Goal: Task Accomplishment & Management: Use online tool/utility

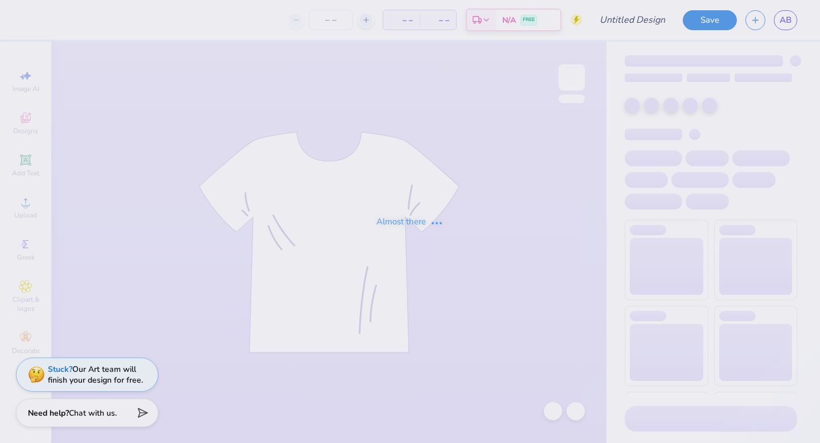
type input "Little Miss AOII"
type input "12"
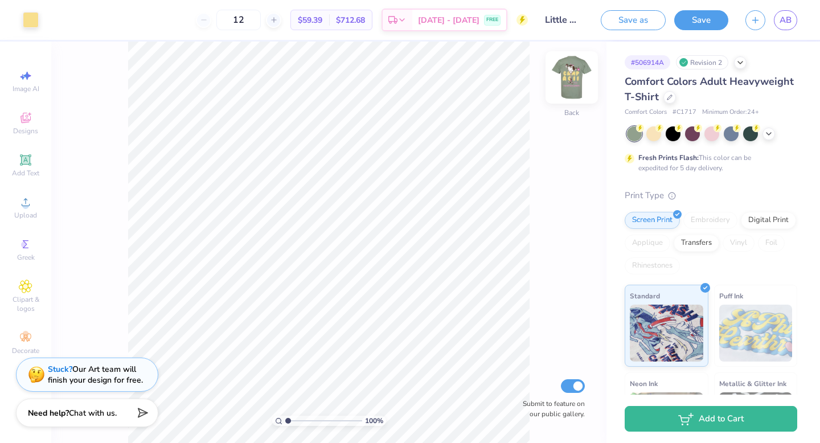
click at [577, 75] on img at bounding box center [572, 78] width 46 height 46
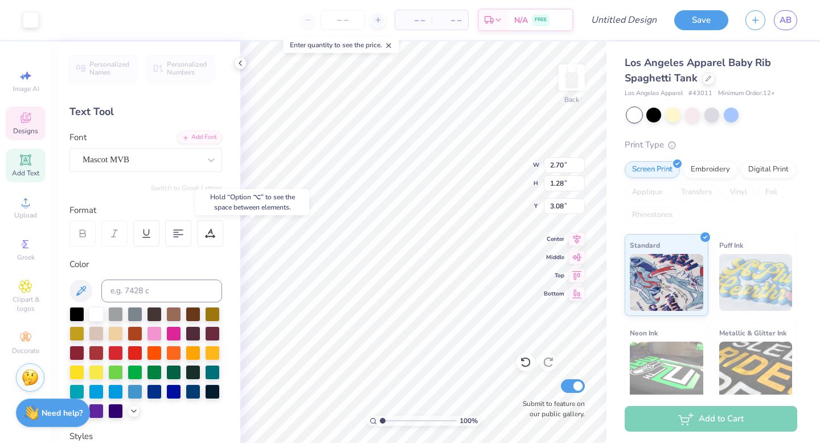
type input "3.08"
type textarea "AOII"
type input "4.04"
type input "1.97"
type input "4.16"
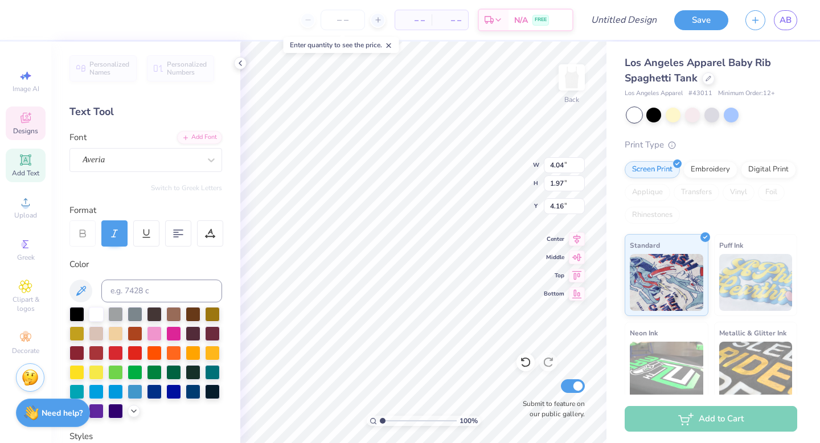
type textarea "S"
type textarea "Alpha Epsilon"
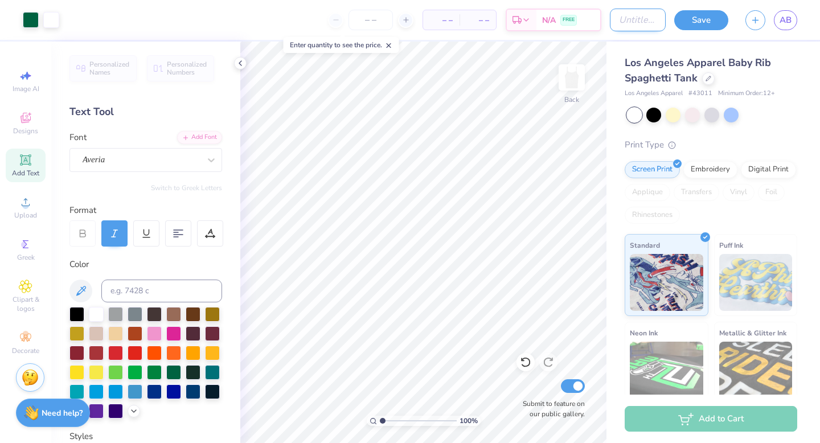
click at [610, 23] on input "Design Title" at bounding box center [638, 20] width 56 height 23
type input "alpha epsilon"
click at [684, 24] on button "Save" at bounding box center [701, 19] width 54 height 20
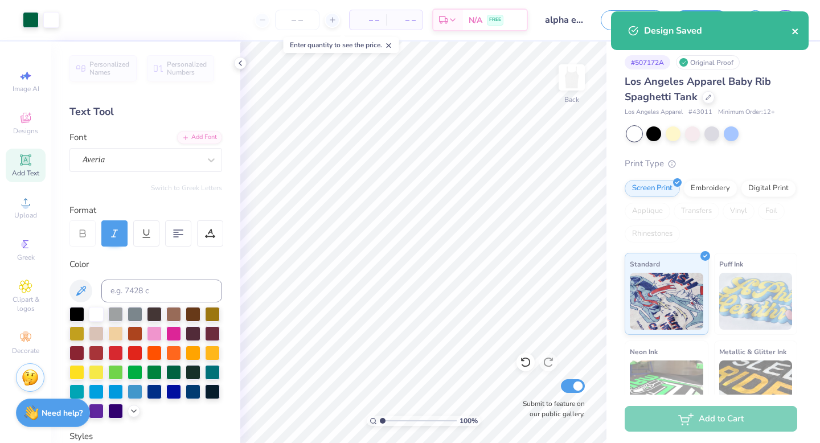
click at [799, 31] on icon "close" at bounding box center [796, 31] width 8 height 9
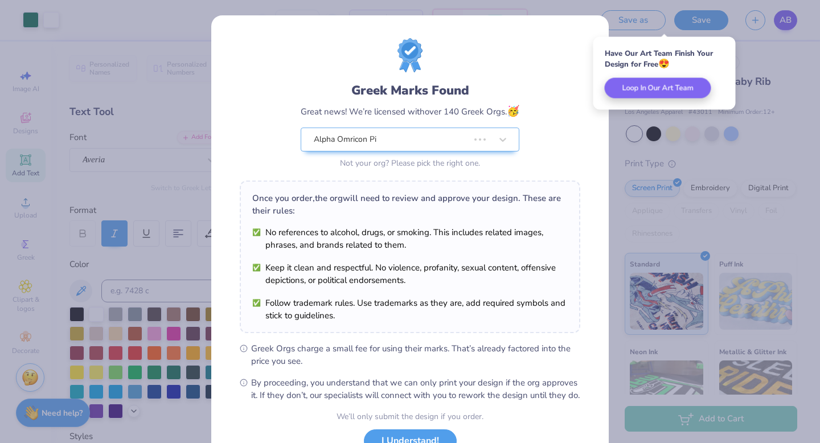
click at [787, 23] on body "Art colors – – Per Item – – Total Est. Delivery N/A FREE Design Title alpha eps…" at bounding box center [410, 221] width 820 height 443
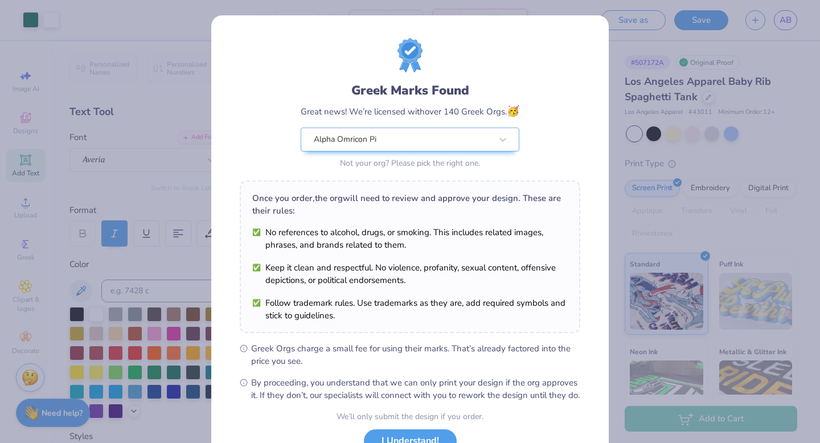
scroll to position [90, 0]
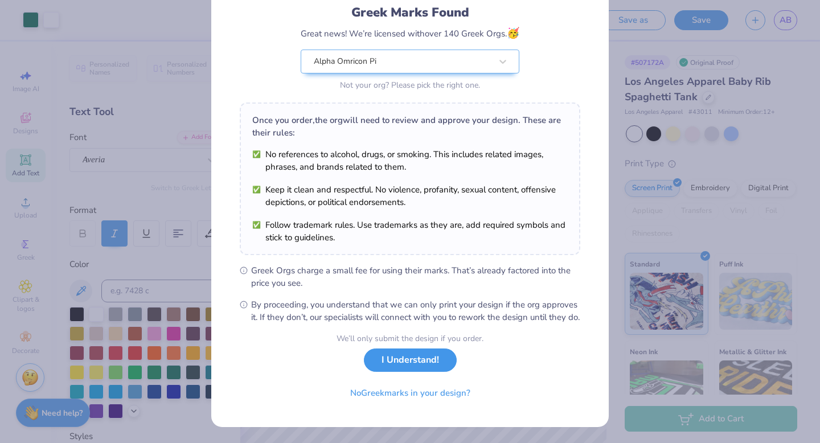
click at [388, 362] on button "I Understand!" at bounding box center [410, 360] width 93 height 23
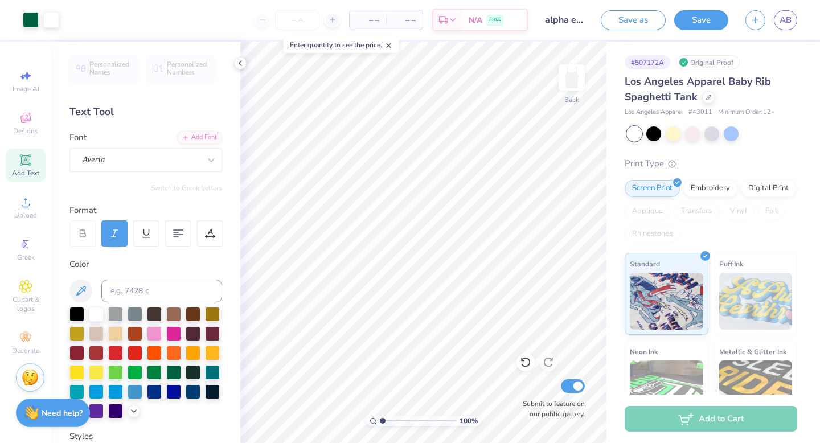
scroll to position [0, 0]
click at [777, 21] on link "AB" at bounding box center [785, 20] width 23 height 20
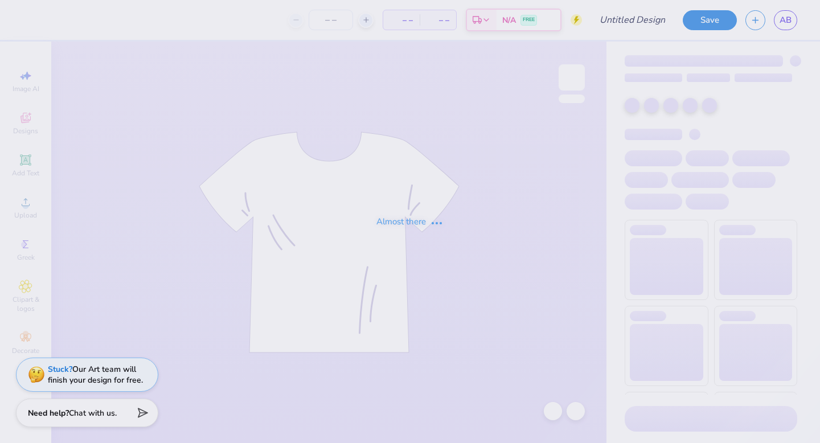
type input "Little Miss AOII"
type input "12"
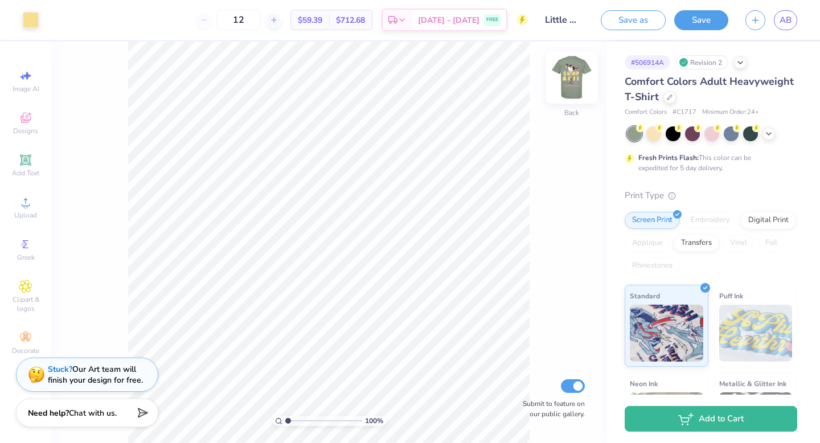
click at [574, 73] on img at bounding box center [572, 78] width 46 height 46
click at [789, 22] on span "AB" at bounding box center [786, 20] width 12 height 13
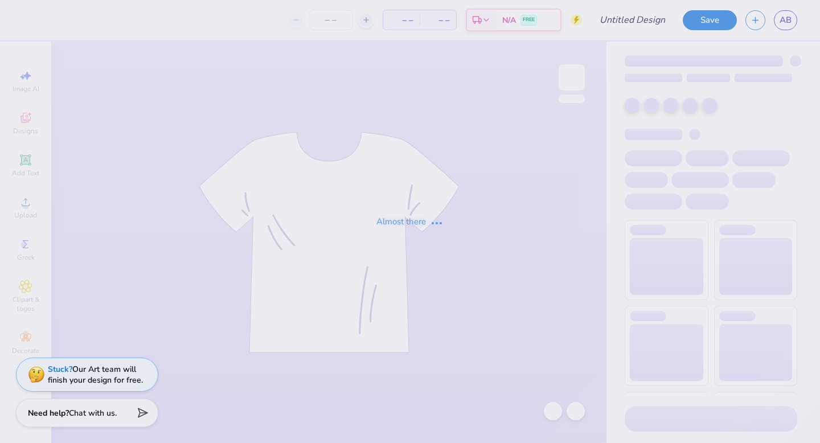
type input "Camp AOII"
type input "15"
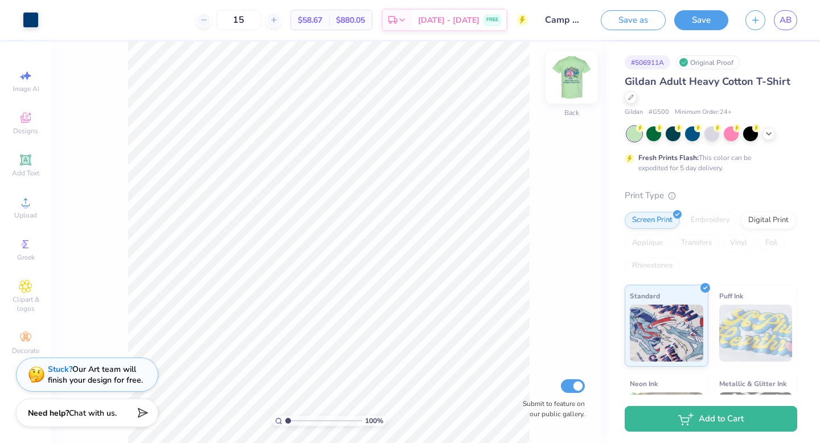
click at [577, 84] on img at bounding box center [572, 78] width 46 height 46
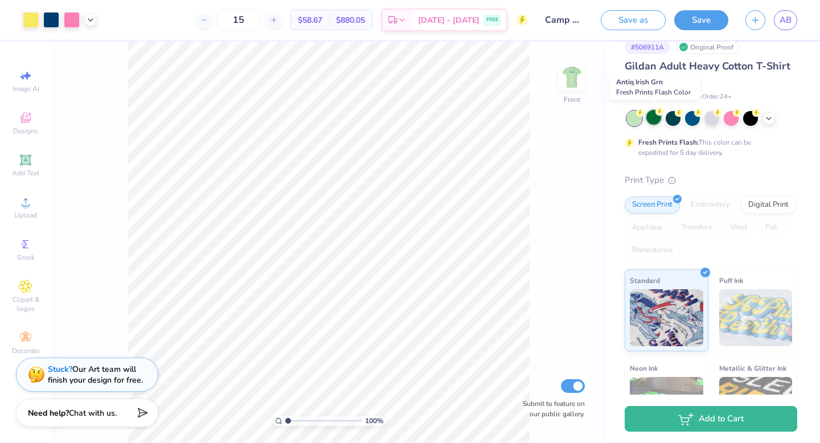
scroll to position [18, 0]
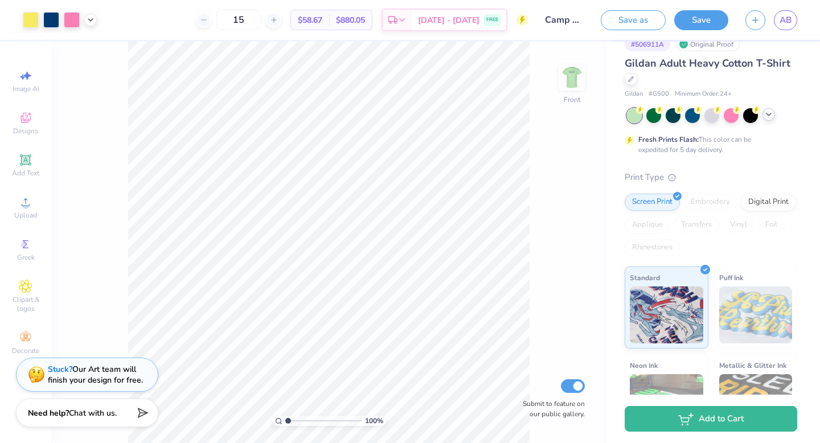
click at [774, 115] on div at bounding box center [769, 114] width 13 height 13
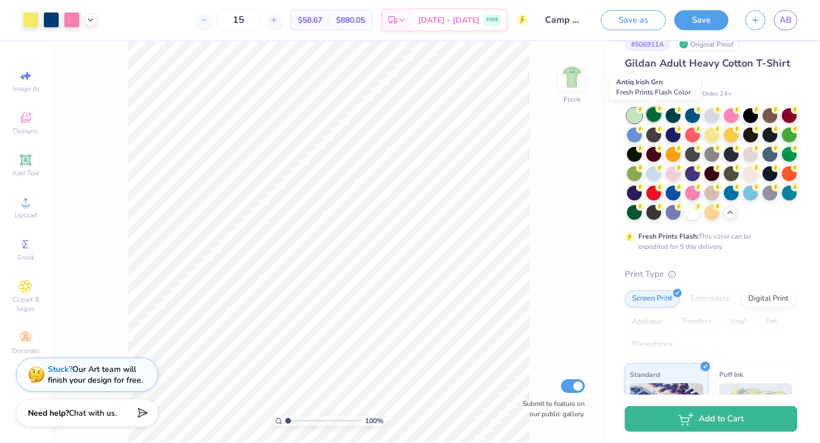
click at [644, 110] on circle at bounding box center [640, 110] width 8 height 8
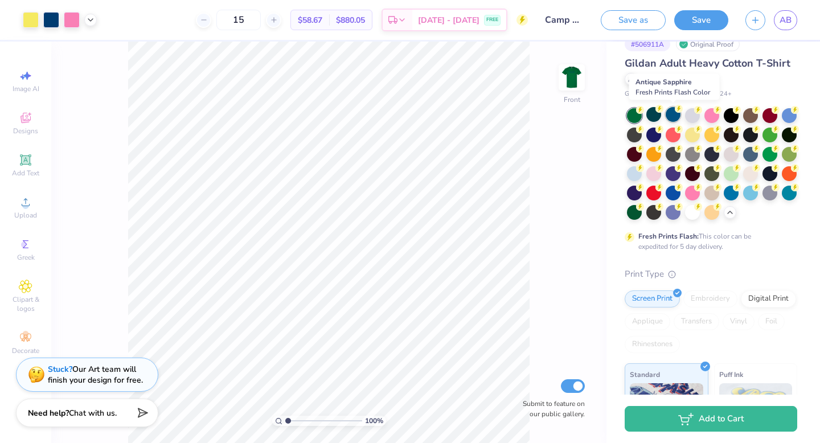
click at [676, 112] on icon at bounding box center [679, 109] width 8 height 8
click at [689, 112] on div at bounding box center [692, 114] width 15 height 15
click at [712, 114] on div at bounding box center [712, 114] width 15 height 15
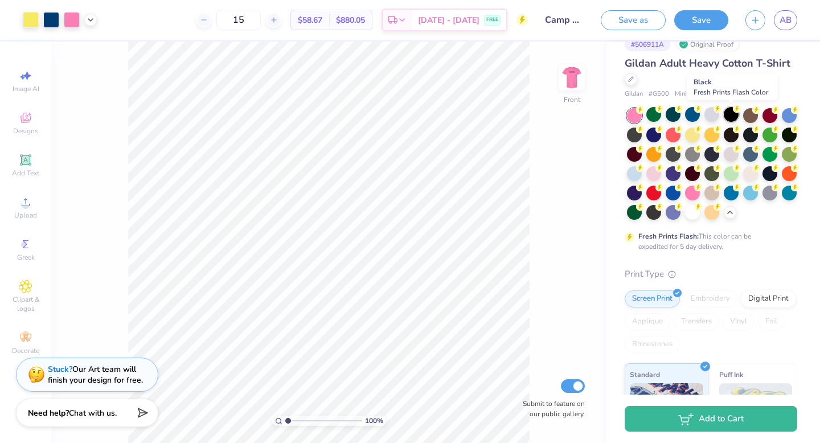
click at [731, 111] on div at bounding box center [731, 114] width 15 height 15
click at [751, 111] on div at bounding box center [750, 114] width 15 height 15
click at [774, 112] on div at bounding box center [770, 114] width 15 height 15
click at [788, 111] on div at bounding box center [789, 114] width 15 height 15
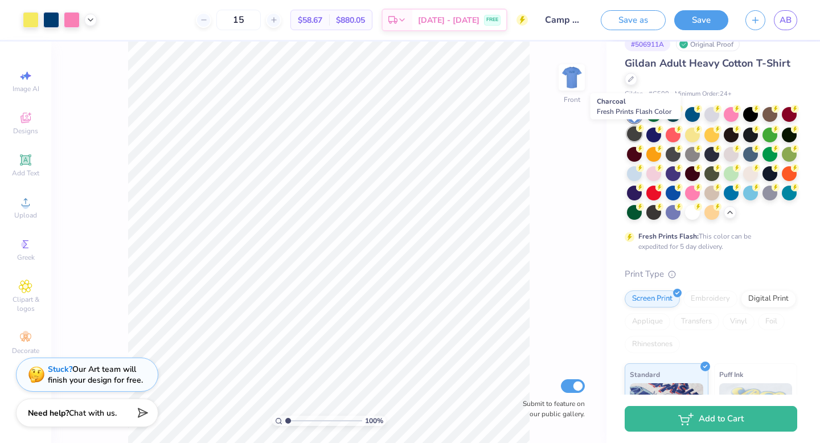
click at [632, 135] on div at bounding box center [634, 133] width 15 height 15
click at [656, 132] on div at bounding box center [653, 133] width 15 height 15
click at [670, 133] on div at bounding box center [673, 133] width 15 height 15
click at [690, 132] on div at bounding box center [692, 133] width 15 height 15
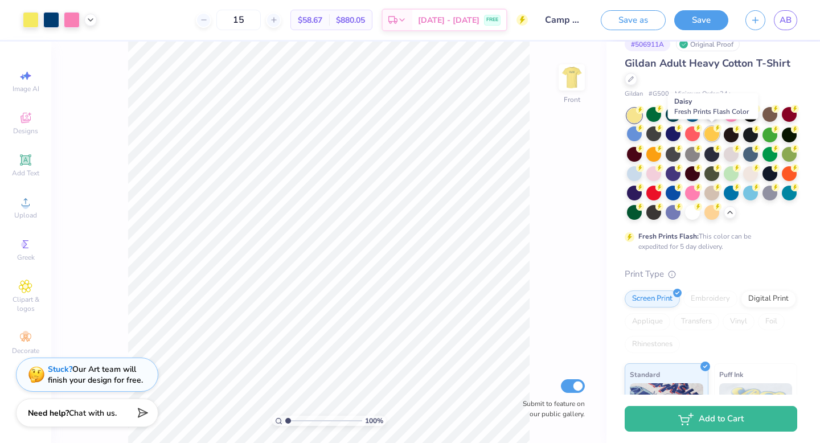
click at [716, 133] on div at bounding box center [712, 133] width 15 height 15
click at [734, 132] on div at bounding box center [731, 133] width 15 height 15
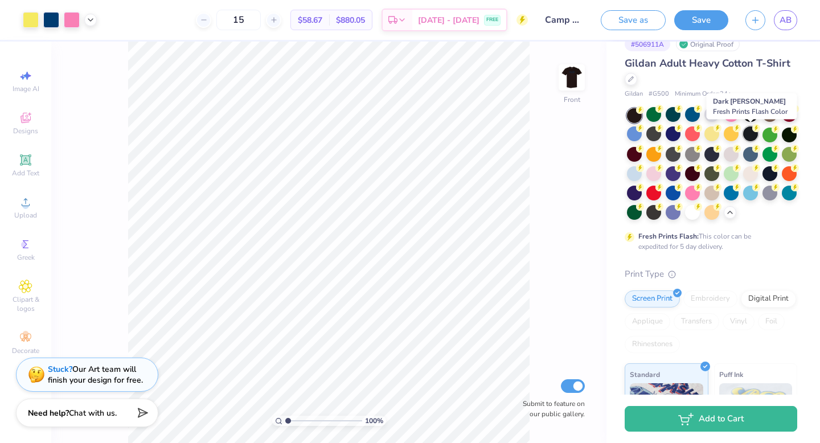
click at [750, 132] on div at bounding box center [750, 133] width 15 height 15
click at [767, 130] on div at bounding box center [770, 133] width 15 height 15
click at [644, 114] on circle at bounding box center [640, 110] width 8 height 8
click at [635, 160] on div at bounding box center [634, 153] width 15 height 15
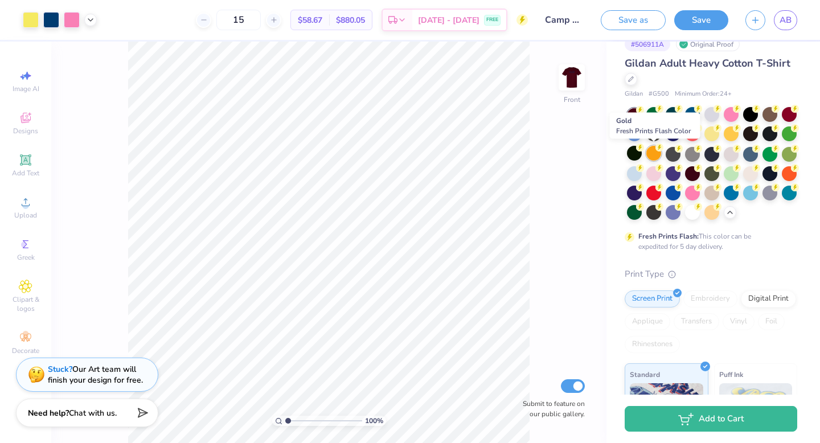
click at [654, 155] on div at bounding box center [653, 153] width 15 height 15
click at [670, 155] on div at bounding box center [673, 153] width 15 height 15
click at [693, 154] on div at bounding box center [692, 153] width 15 height 15
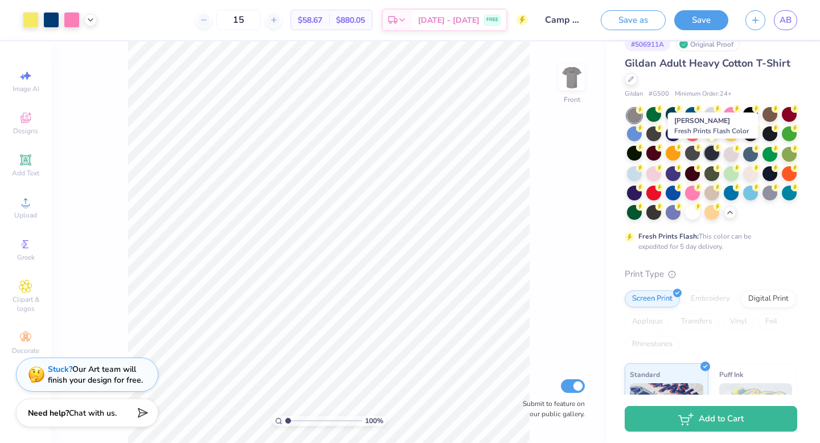
click at [716, 153] on div at bounding box center [712, 153] width 15 height 15
click at [736, 154] on div at bounding box center [731, 153] width 15 height 15
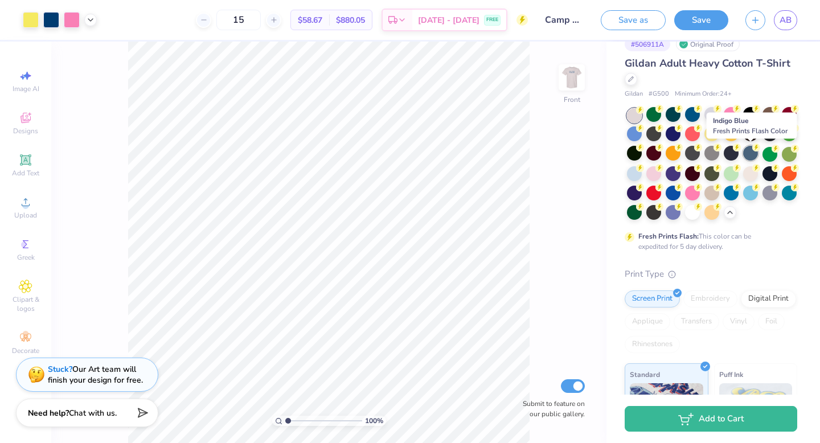
click at [750, 156] on div at bounding box center [750, 153] width 15 height 15
click at [767, 153] on div at bounding box center [770, 153] width 15 height 15
click at [792, 150] on icon at bounding box center [795, 148] width 8 height 8
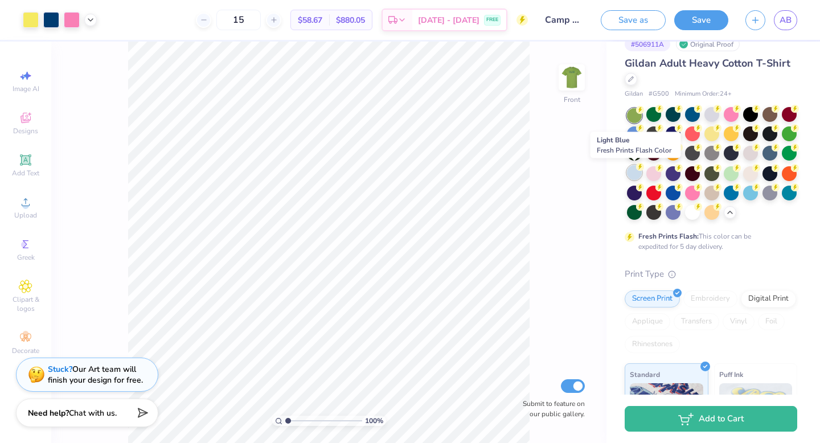
click at [636, 174] on div at bounding box center [634, 172] width 15 height 15
click at [569, 83] on img at bounding box center [572, 78] width 46 height 46
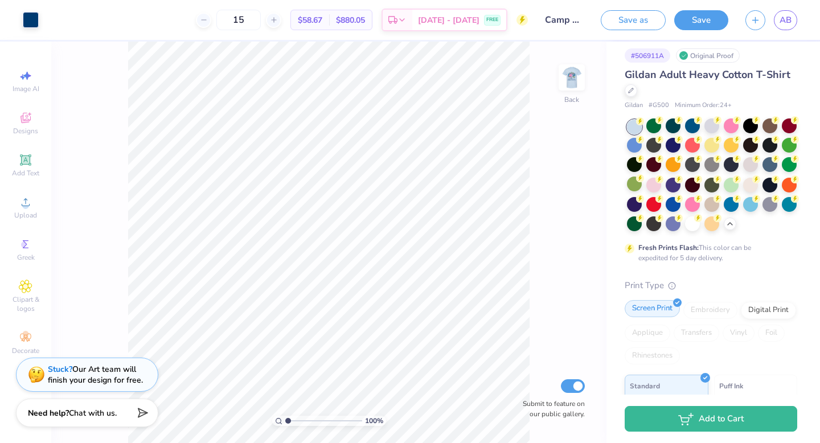
scroll to position [0, 0]
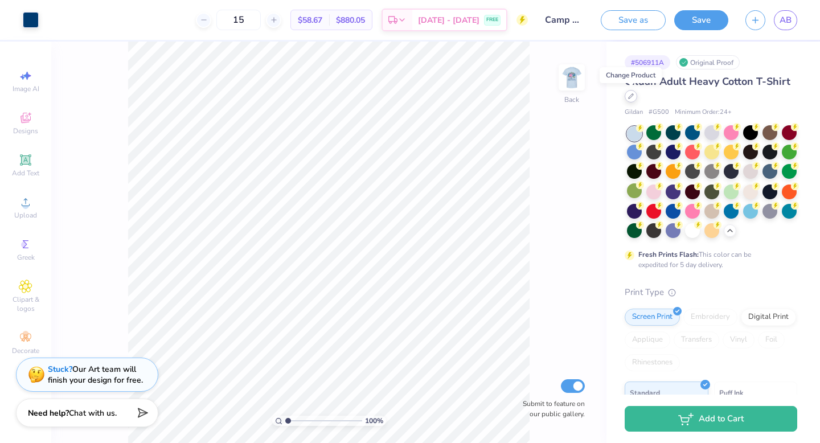
click at [631, 100] on div at bounding box center [631, 96] width 13 height 13
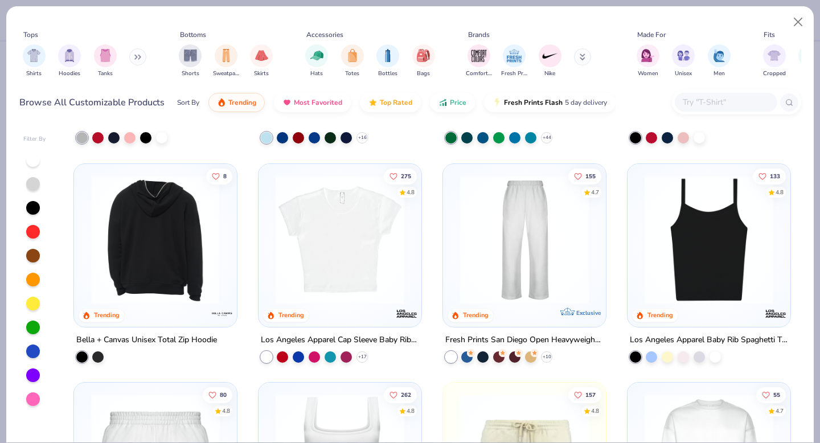
scroll to position [406, 0]
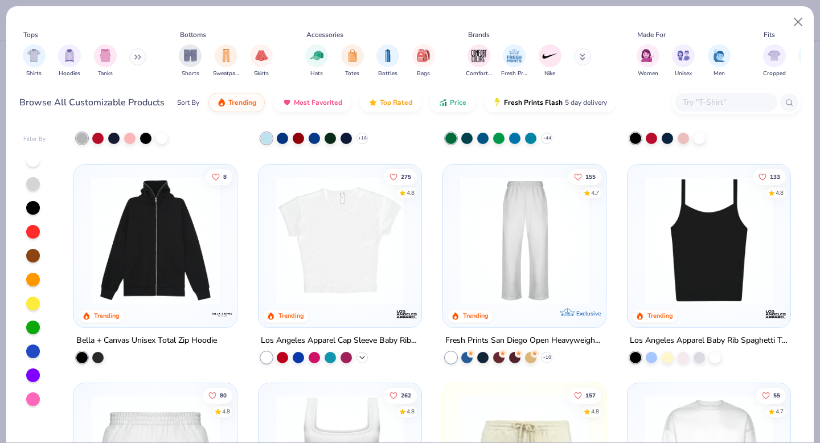
click at [362, 353] on icon at bounding box center [362, 357] width 9 height 9
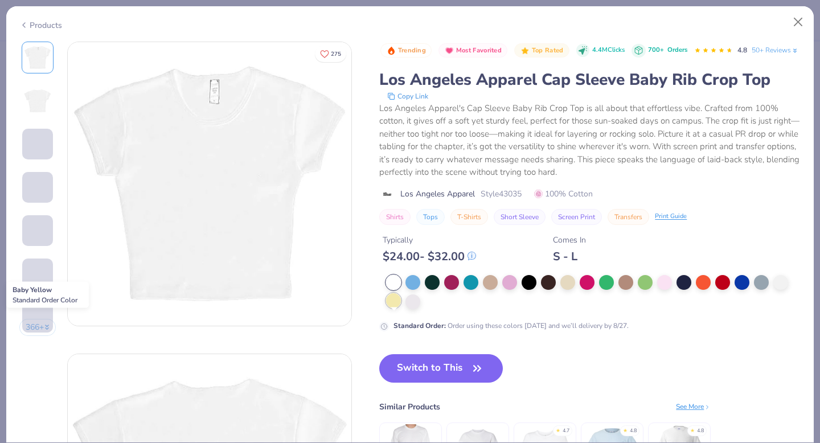
click at [396, 308] on div at bounding box center [393, 300] width 15 height 15
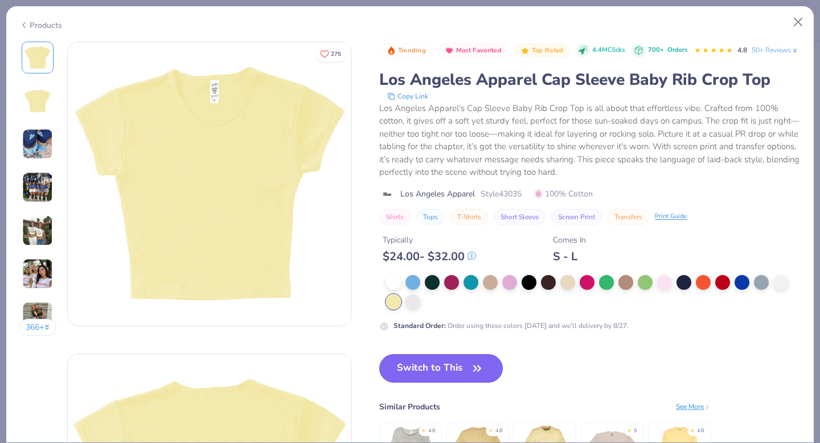
click at [447, 383] on button "Switch to This" at bounding box center [441, 368] width 124 height 28
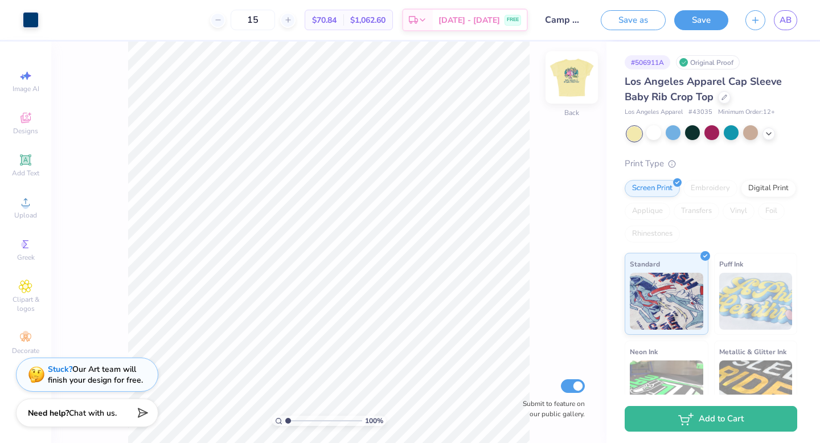
click at [579, 79] on img at bounding box center [572, 78] width 46 height 46
click at [766, 134] on icon at bounding box center [768, 132] width 9 height 9
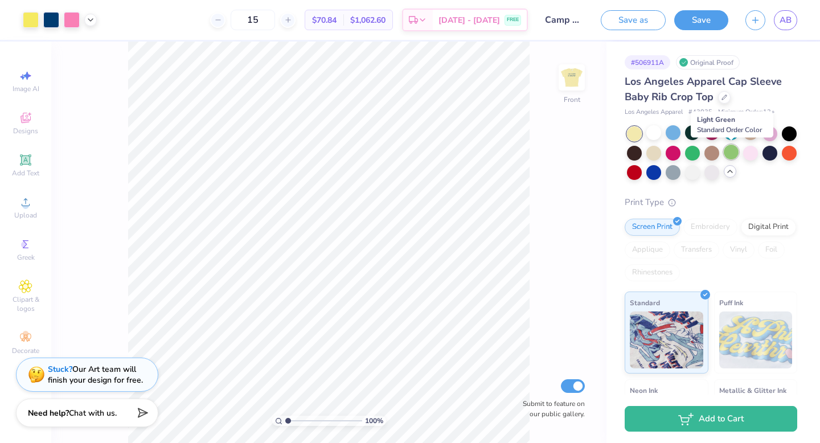
click at [732, 153] on div at bounding box center [731, 152] width 15 height 15
click at [727, 154] on div at bounding box center [731, 152] width 15 height 15
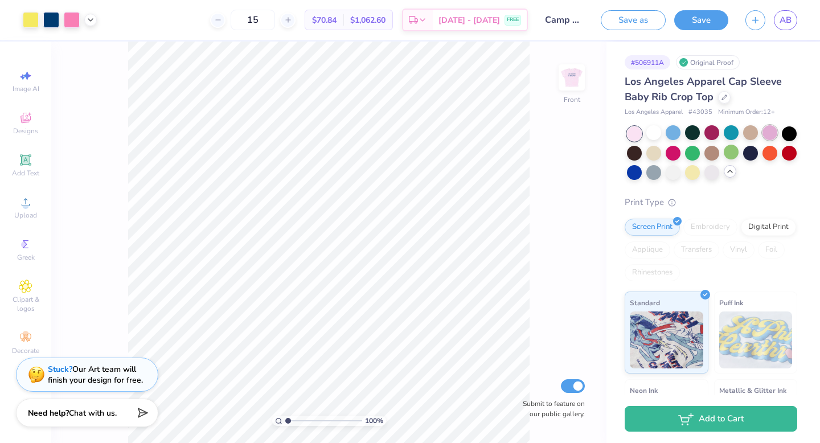
click at [770, 134] on div at bounding box center [770, 132] width 15 height 15
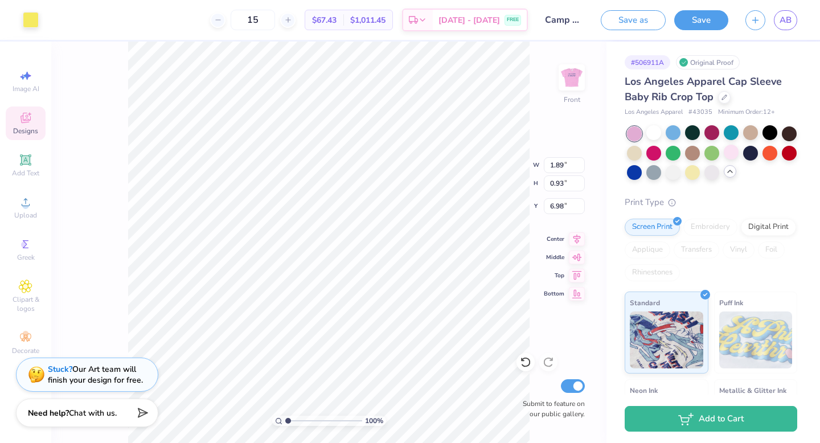
type input "2.05"
type input "1.10"
type input "6.90"
type input "0.36"
type input "0.79"
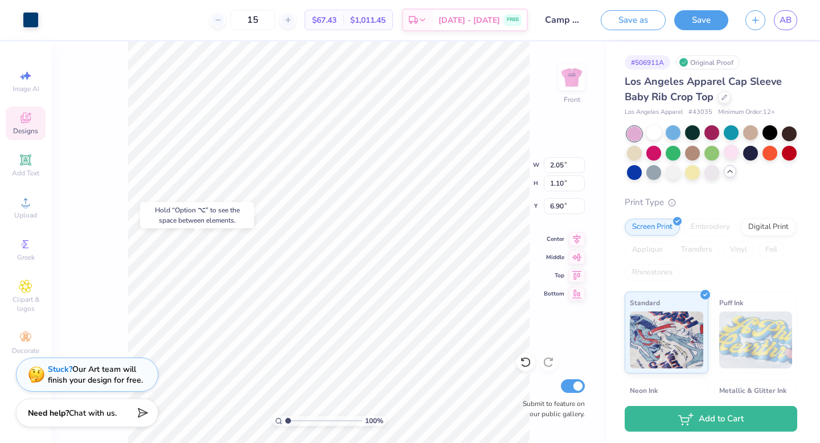
type input "6.61"
type input "6.41"
type input "6.68"
type input "1.85"
type input "6.45"
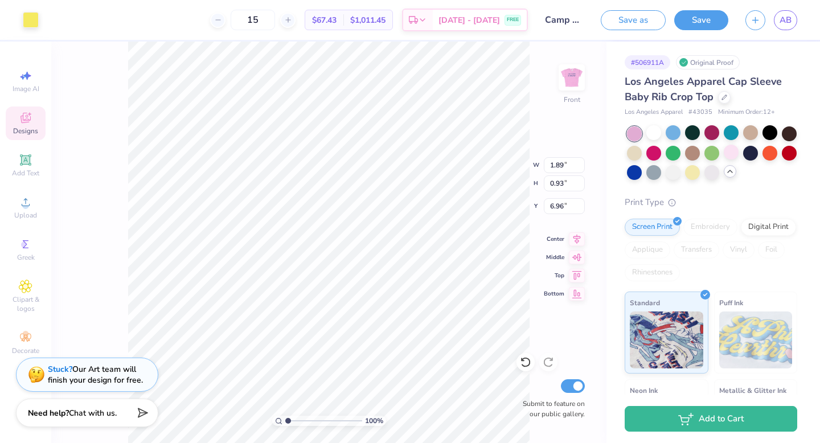
type input "6.49"
type input "0.33"
type input "0.18"
type input "6.78"
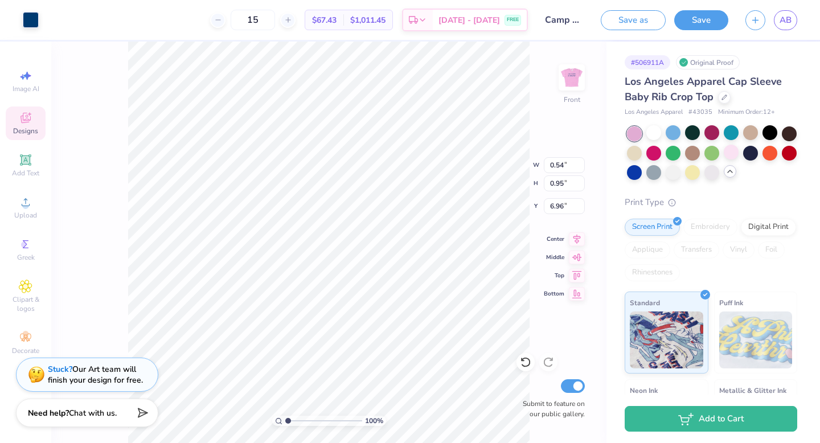
type input "6.96"
type input "7.37"
type input "6.53"
type input "6.79"
type input "6.96"
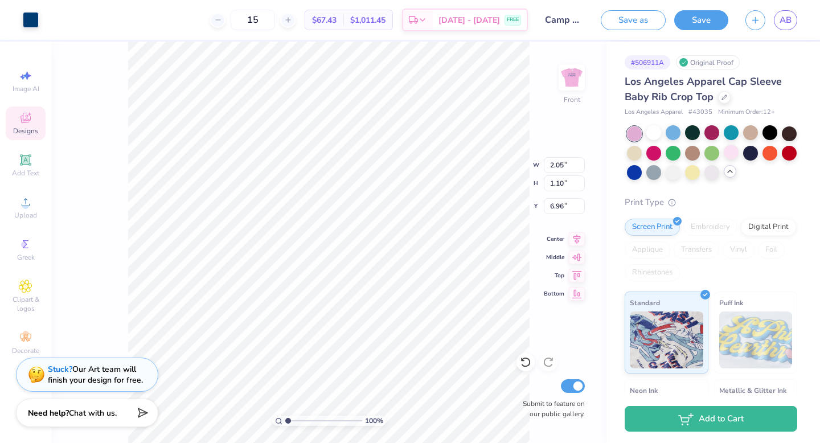
type input "1.89"
type input "0.93"
type input "6.96"
type input "6.75"
type input "1.89"
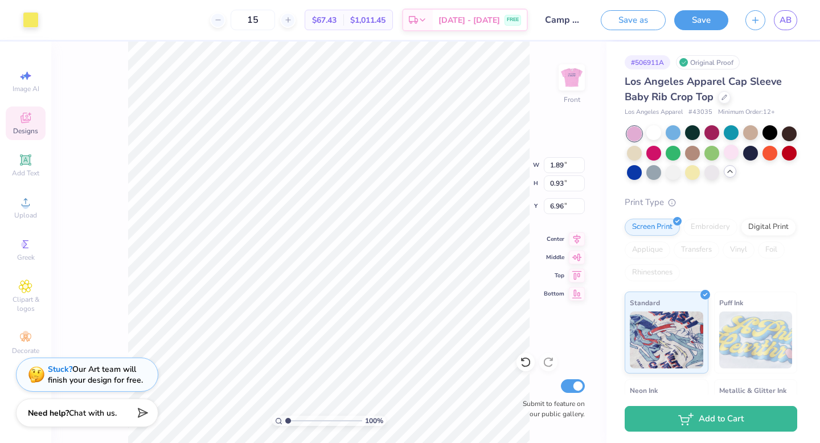
type input "0.93"
type input "6.96"
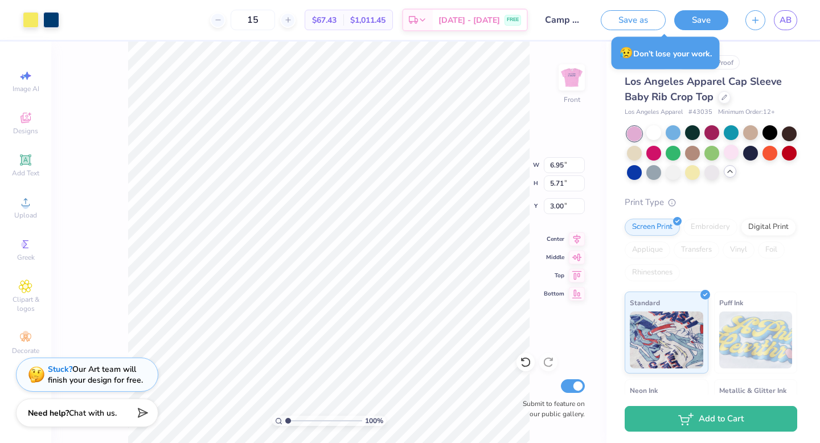
type input "3.00"
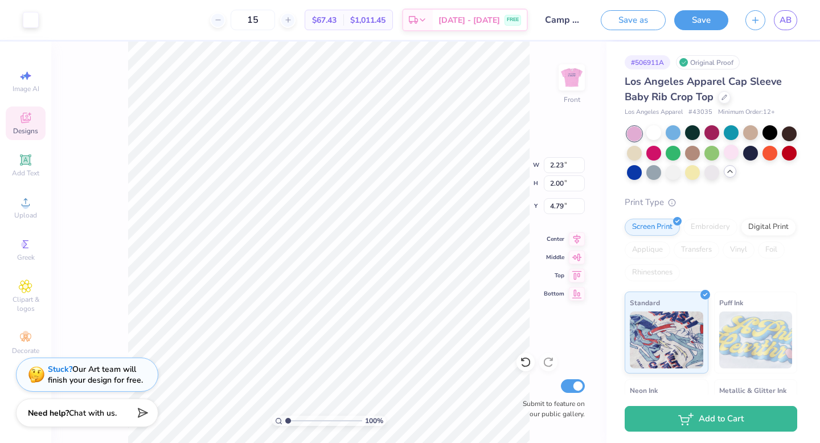
type input "4.87"
click at [116, 243] on div "100 % Front W 2.23 2.23 " H 2.00 2.00 " Y 4.87 4.87 " Center Middle Top Bottom …" at bounding box center [328, 243] width 555 height 402
click at [88, 17] on icon at bounding box center [90, 18] width 9 height 9
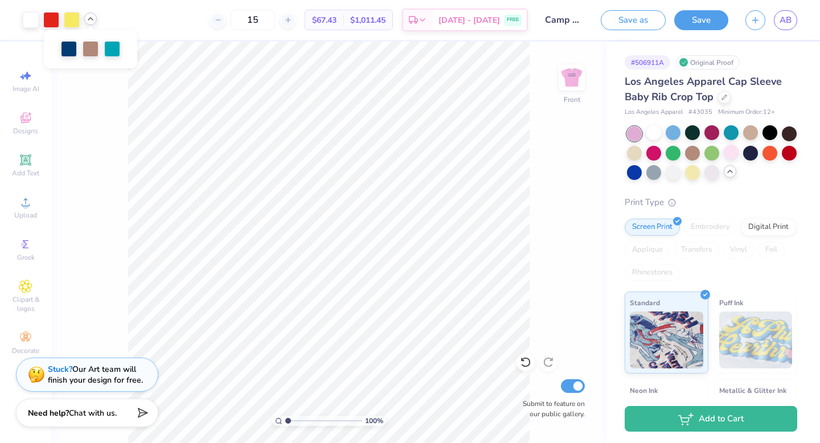
click at [89, 17] on icon at bounding box center [90, 18] width 9 height 9
click at [222, 18] on icon at bounding box center [218, 20] width 8 height 8
click at [226, 20] on line at bounding box center [224, 20] width 5 height 0
click at [298, 19] on icon at bounding box center [294, 20] width 8 height 8
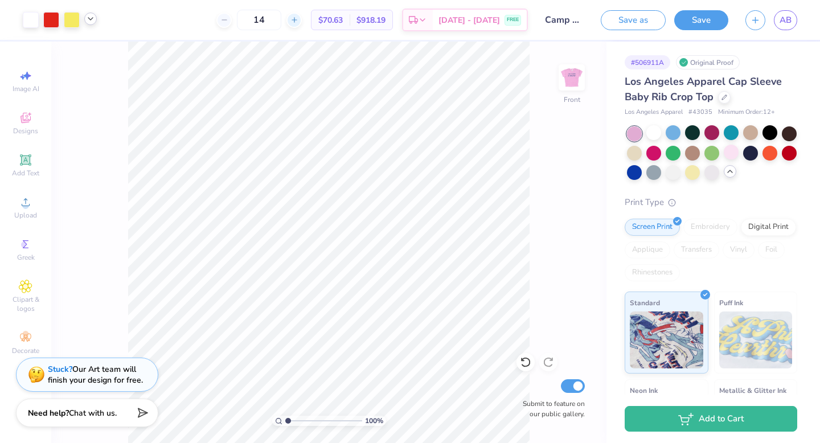
click at [281, 19] on input "14" at bounding box center [259, 20] width 44 height 21
click at [298, 19] on icon at bounding box center [294, 20] width 8 height 8
type input "15"
click at [49, 14] on div at bounding box center [51, 19] width 16 height 16
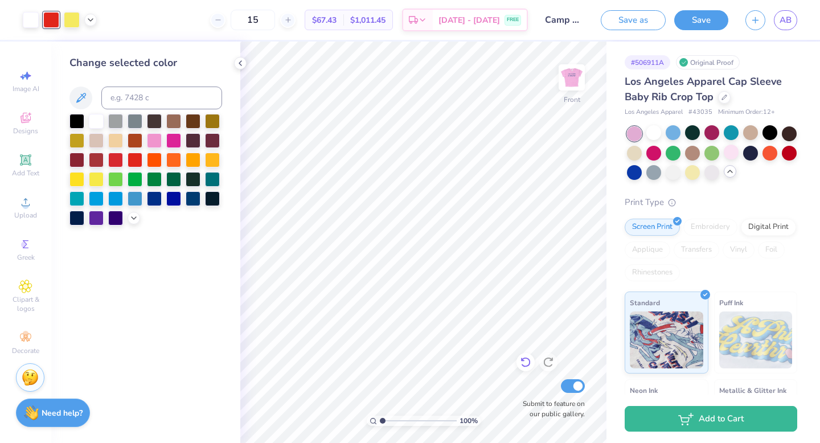
click at [531, 363] on div at bounding box center [526, 362] width 18 height 18
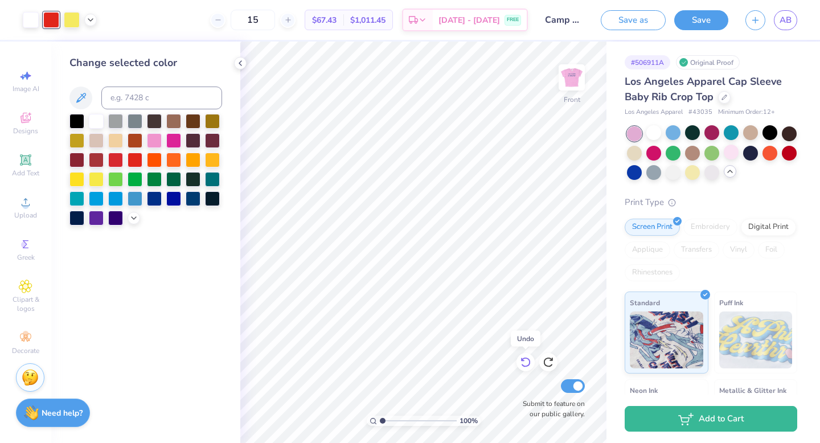
click at [531, 363] on div at bounding box center [526, 362] width 18 height 18
click at [525, 362] on icon at bounding box center [525, 362] width 11 height 11
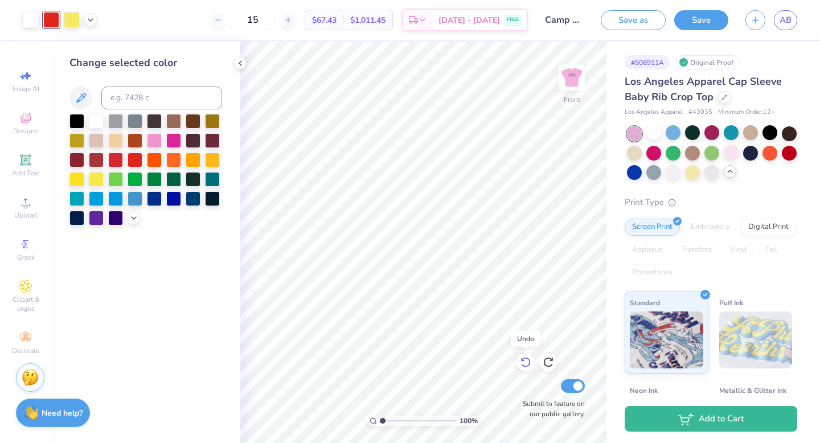
click at [525, 362] on icon at bounding box center [525, 362] width 11 height 11
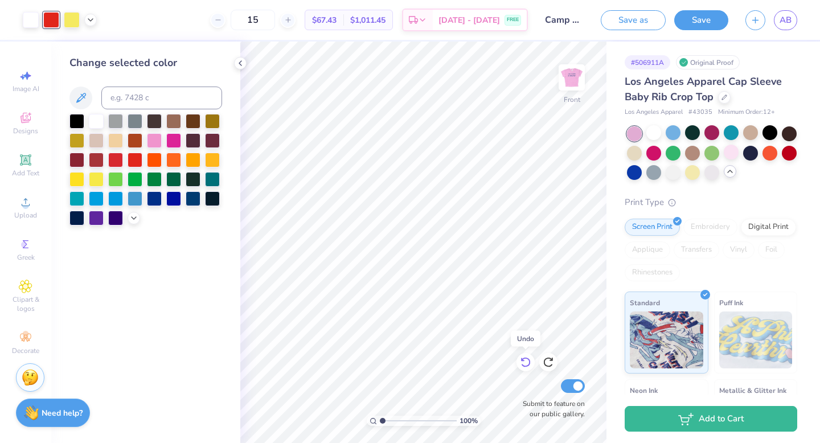
click at [525, 362] on icon at bounding box center [525, 362] width 11 height 11
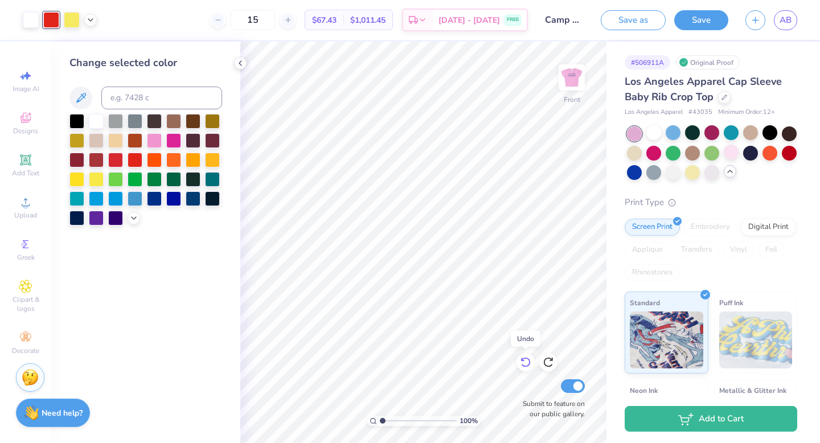
click at [525, 362] on icon at bounding box center [525, 362] width 11 height 11
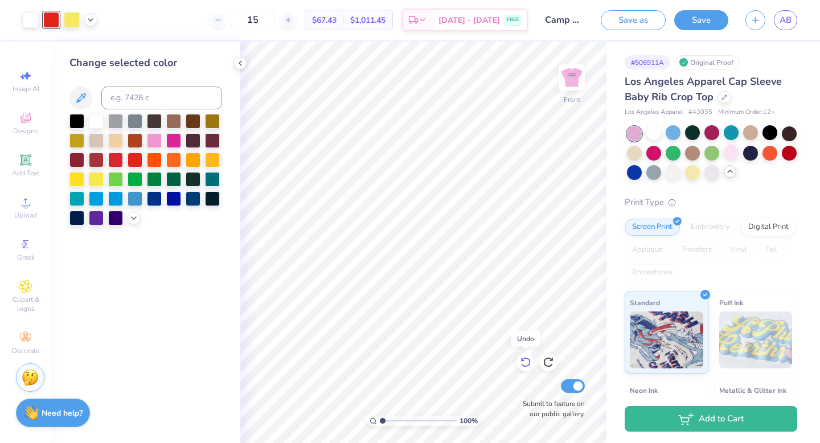
click at [525, 362] on icon at bounding box center [525, 362] width 11 height 11
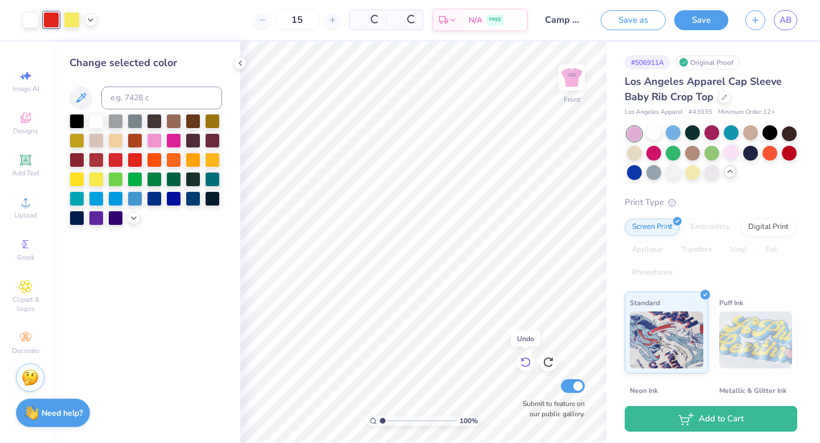
click at [525, 362] on icon at bounding box center [525, 362] width 11 height 11
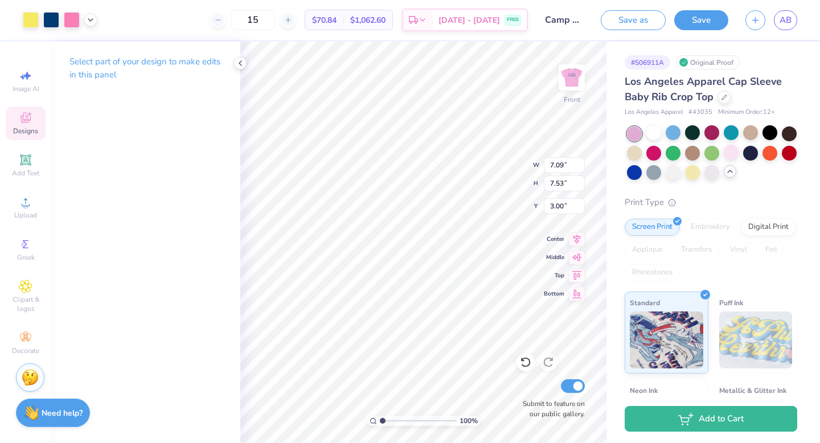
type input "3.00"
click at [572, 66] on img at bounding box center [572, 78] width 46 height 46
